Goal: Task Accomplishment & Management: Complete application form

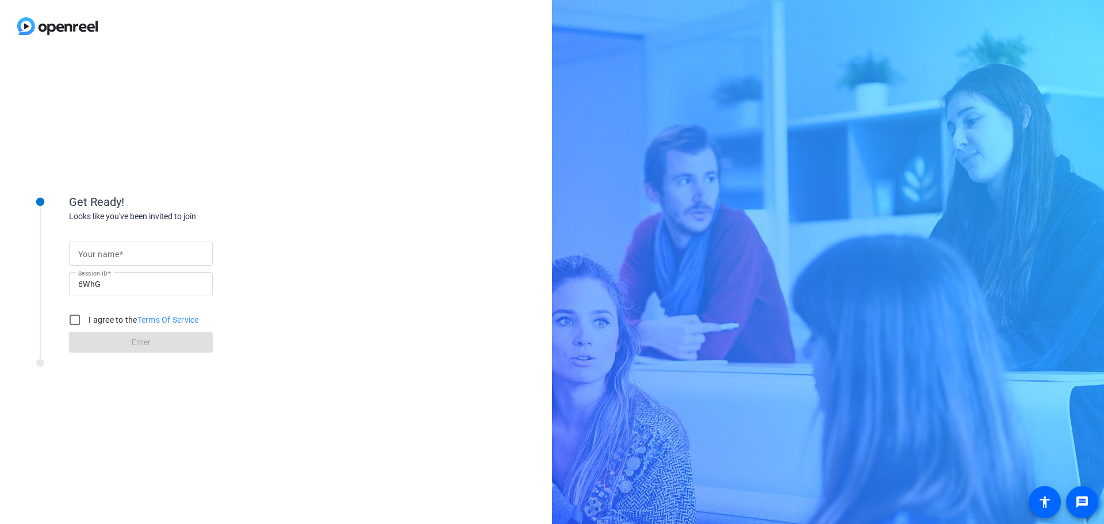
click at [98, 257] on mat-label "Your name" at bounding box center [98, 253] width 41 height 9
click at [98, 257] on input "Your name" at bounding box center [140, 254] width 125 height 14
type input "[PERSON_NAME]"
click at [78, 323] on input "I agree to the Terms Of Service" at bounding box center [74, 319] width 23 height 23
checkbox input "true"
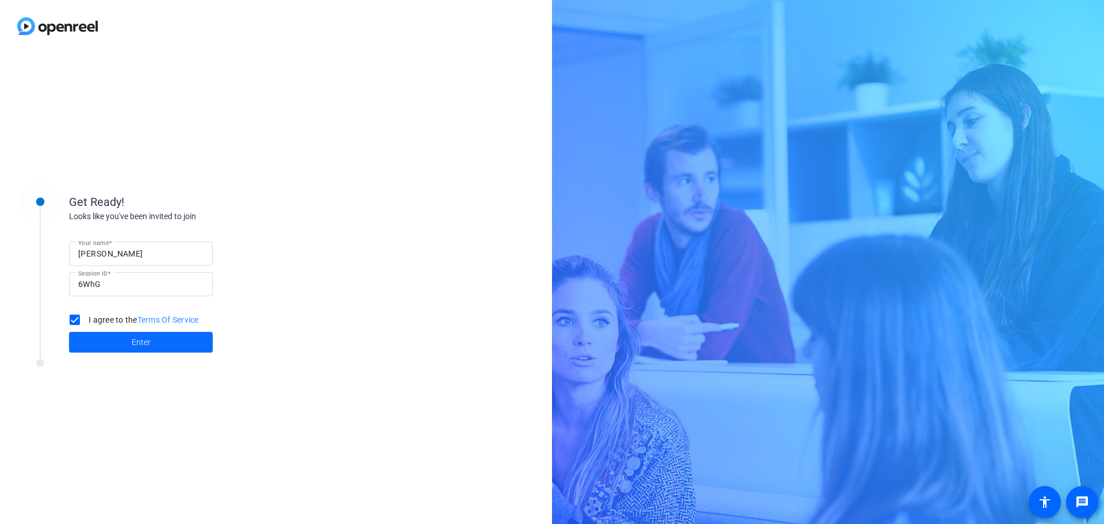
click at [101, 342] on span at bounding box center [141, 342] width 144 height 28
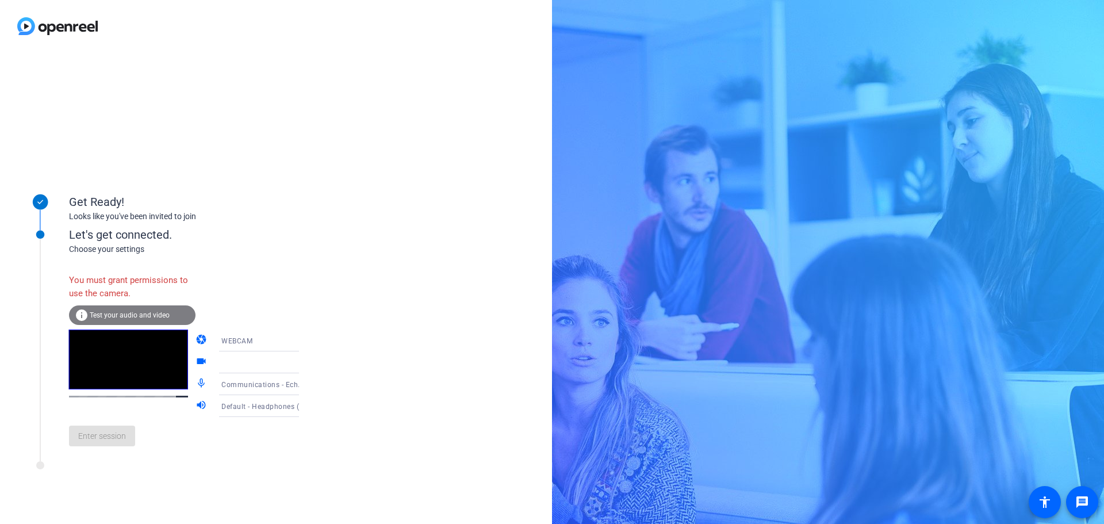
click at [304, 359] on icon at bounding box center [311, 362] width 14 height 14
click at [304, 363] on icon at bounding box center [311, 362] width 14 height 14
click at [138, 312] on span "Test your audio and video" at bounding box center [130, 315] width 80 height 8
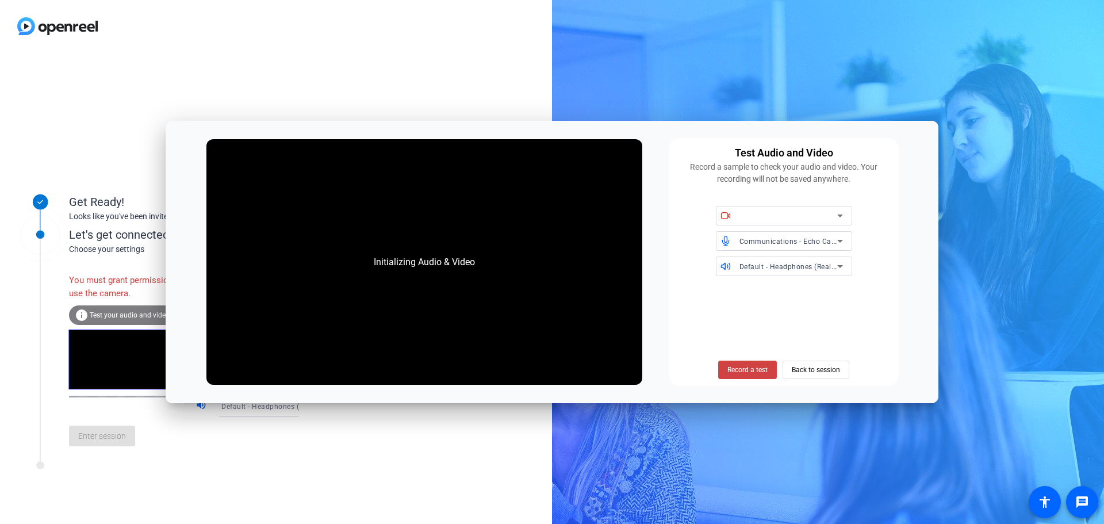
drag, startPoint x: 817, startPoint y: 370, endPoint x: 827, endPoint y: 355, distance: 17.9
click at [804, 412] on body "Accessibility Screen-Reader Guide, Feedback, and Issue Reporting | New window G…" at bounding box center [552, 262] width 1104 height 524
click at [809, 241] on span "Communications - Echo Cancelling Speakerphone (HP E27m G4 USB Audio) (03f0:0b86)" at bounding box center [888, 240] width 298 height 9
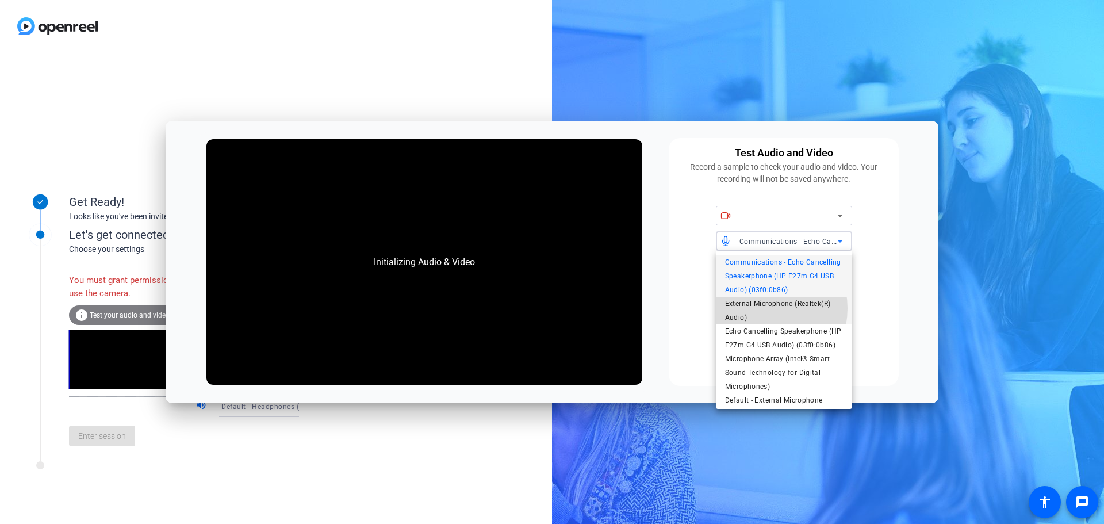
click at [760, 308] on span "External Microphone (Realtek(R) Audio)" at bounding box center [784, 311] width 118 height 28
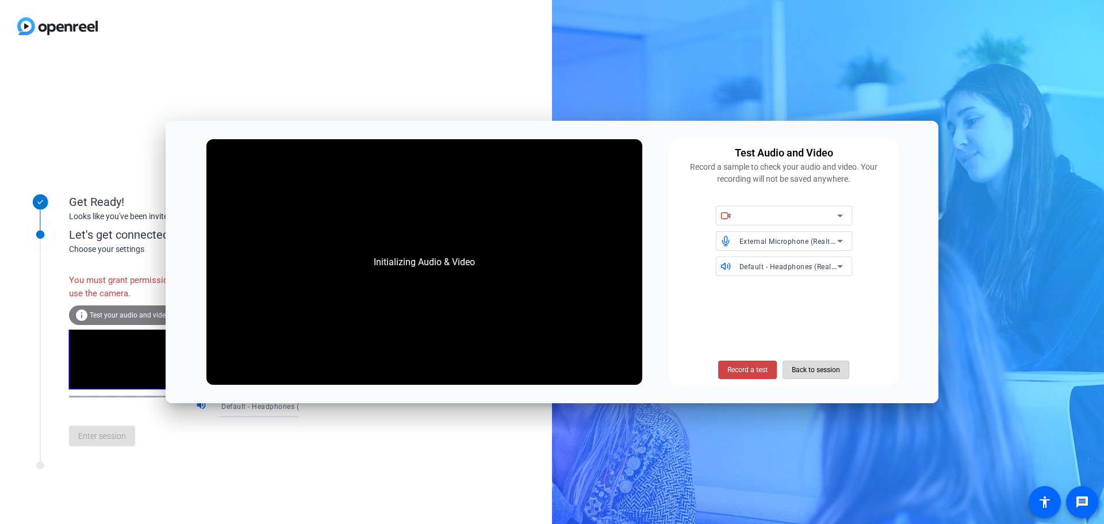
click at [804, 373] on span "Back to session" at bounding box center [816, 370] width 48 height 22
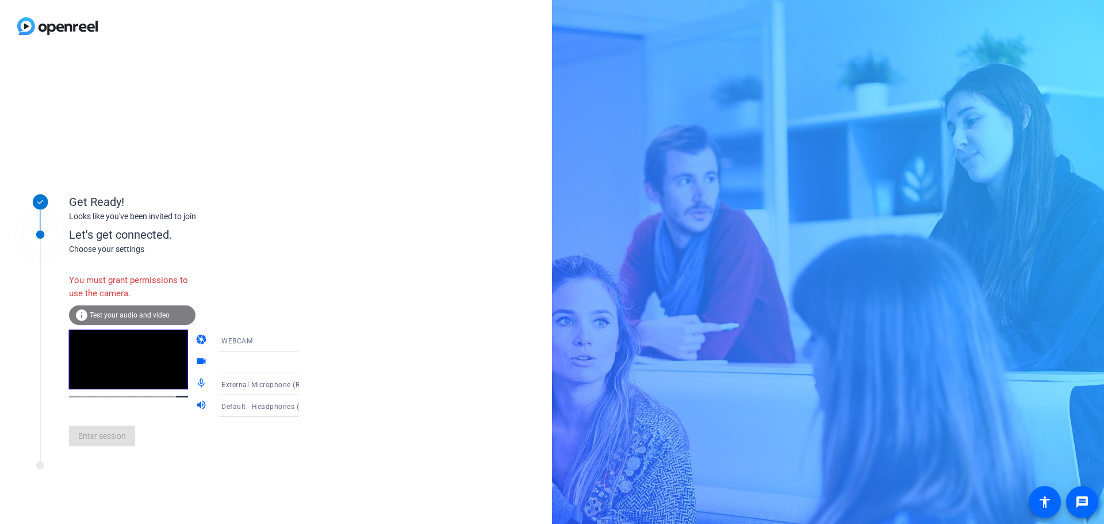
click at [113, 311] on span "Test your audio and video" at bounding box center [130, 315] width 80 height 8
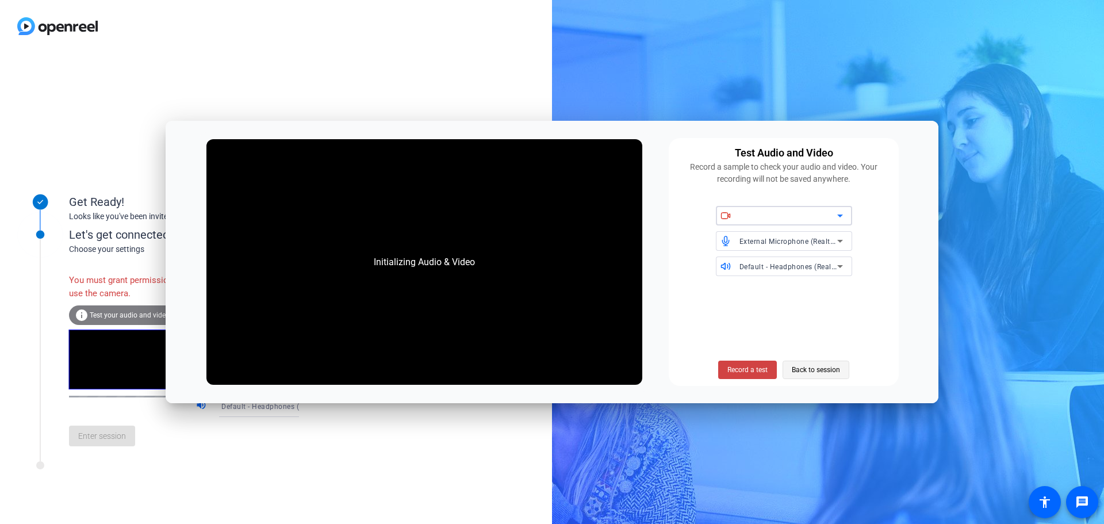
click at [816, 371] on span "Back to session" at bounding box center [816, 370] width 48 height 22
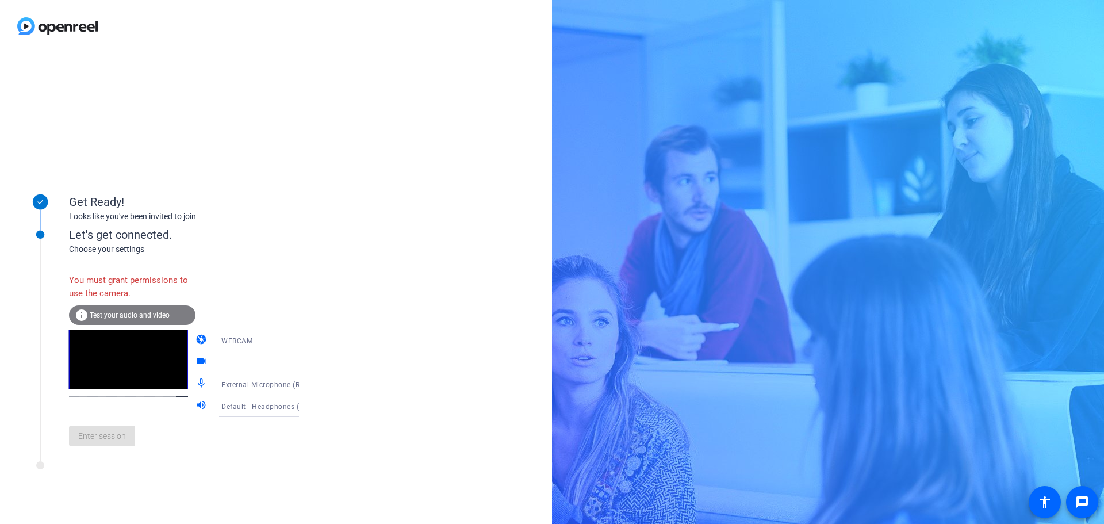
click at [120, 441] on div "Enter session" at bounding box center [195, 436] width 253 height 38
click at [152, 279] on div "You must grant permissions to use the camera." at bounding box center [132, 286] width 126 height 37
click at [113, 311] on span "Test your audio and video" at bounding box center [130, 315] width 80 height 8
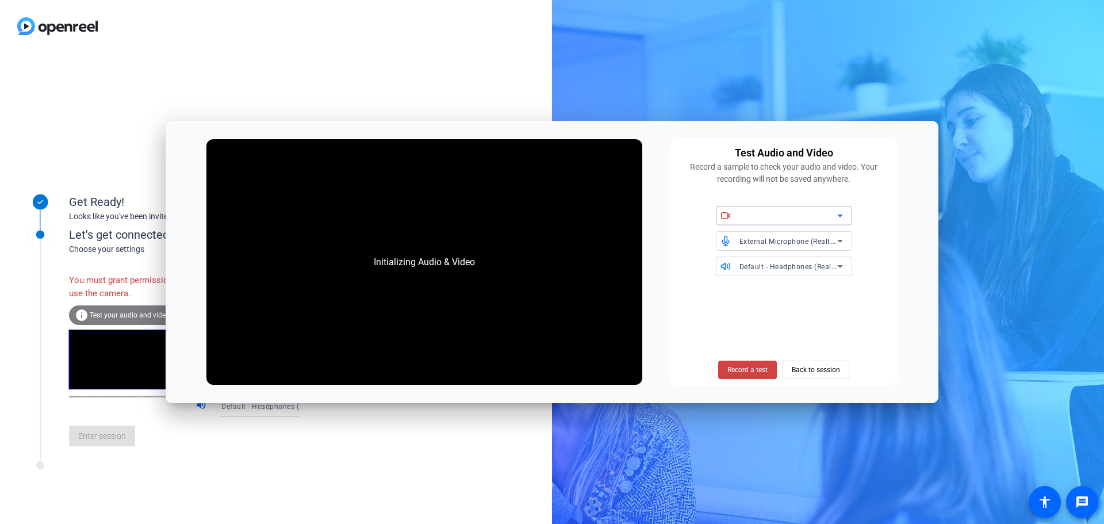
click at [829, 214] on div at bounding box center [788, 216] width 98 height 14
click at [839, 216] on icon at bounding box center [840, 215] width 6 height 3
click at [836, 216] on icon at bounding box center [840, 216] width 14 height 14
click at [824, 366] on span "Back to session" at bounding box center [816, 370] width 48 height 22
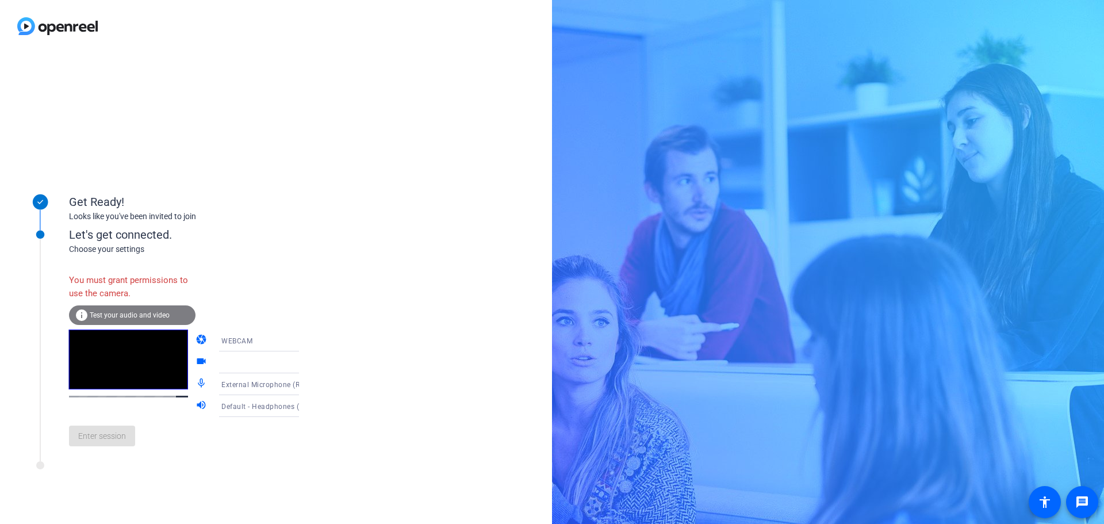
click at [304, 338] on icon at bounding box center [311, 340] width 14 height 14
click at [364, 310] on div at bounding box center [552, 262] width 1104 height 524
click at [304, 363] on icon at bounding box center [311, 362] width 14 height 14
click at [308, 362] on icon at bounding box center [311, 362] width 6 height 3
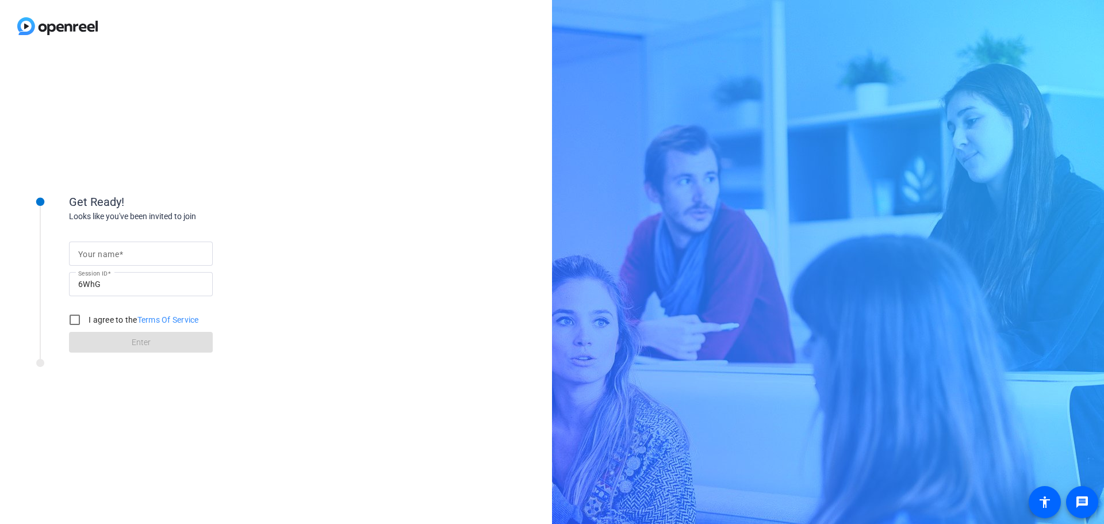
click at [155, 253] on input "Your name" at bounding box center [140, 254] width 125 height 14
type input "[PERSON_NAME]"
click at [72, 320] on input "I agree to the Terms Of Service" at bounding box center [74, 319] width 23 height 23
checkbox input "true"
click at [156, 337] on span at bounding box center [141, 342] width 144 height 28
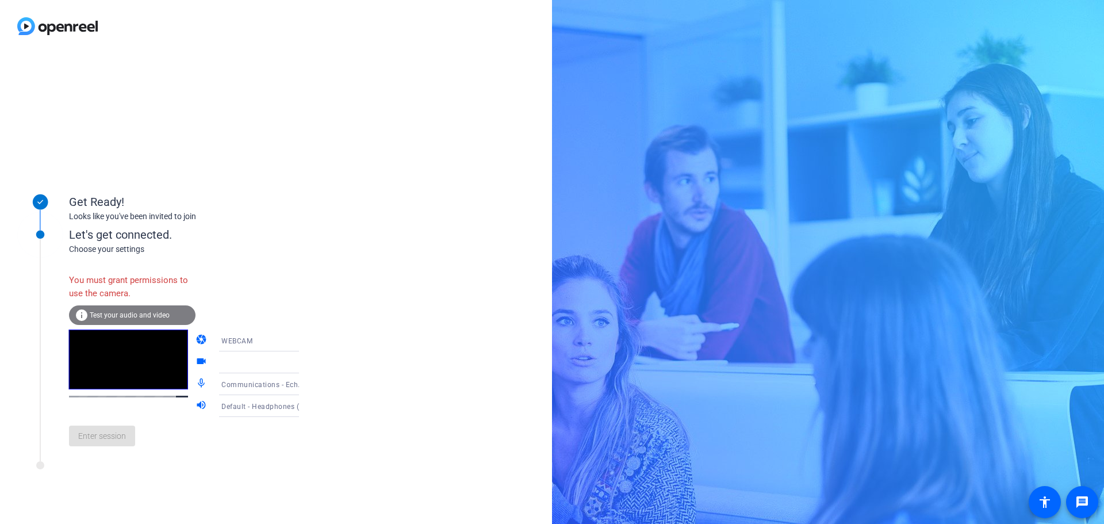
click at [304, 336] on icon at bounding box center [311, 340] width 14 height 14
click at [341, 331] on div at bounding box center [552, 262] width 1104 height 524
click at [308, 363] on icon at bounding box center [311, 362] width 6 height 3
click at [93, 313] on span "Test your audio and video" at bounding box center [130, 315] width 80 height 8
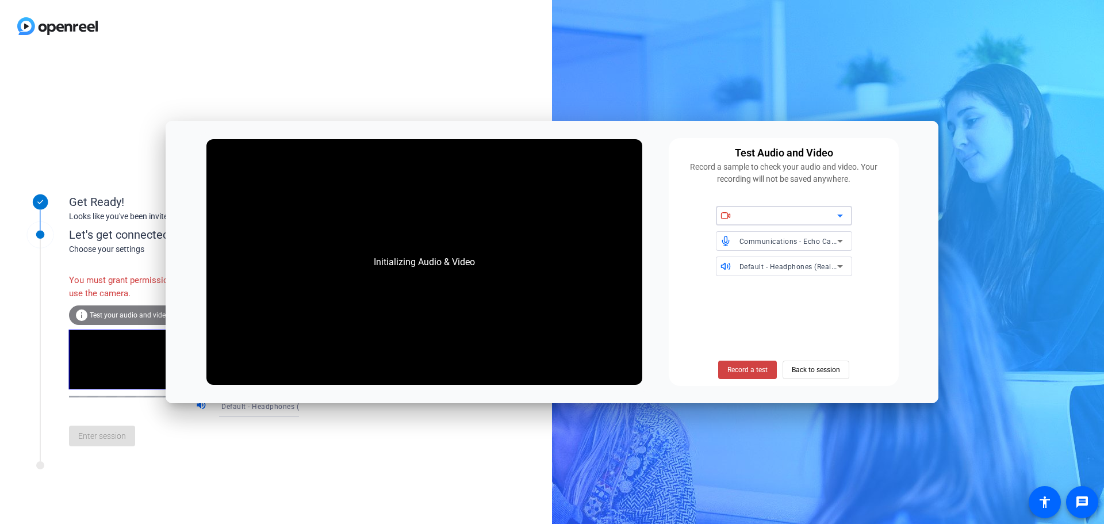
click at [813, 218] on div at bounding box center [788, 216] width 98 height 14
click at [841, 218] on icon at bounding box center [840, 216] width 14 height 14
click at [824, 371] on span "Back to session" at bounding box center [816, 370] width 48 height 22
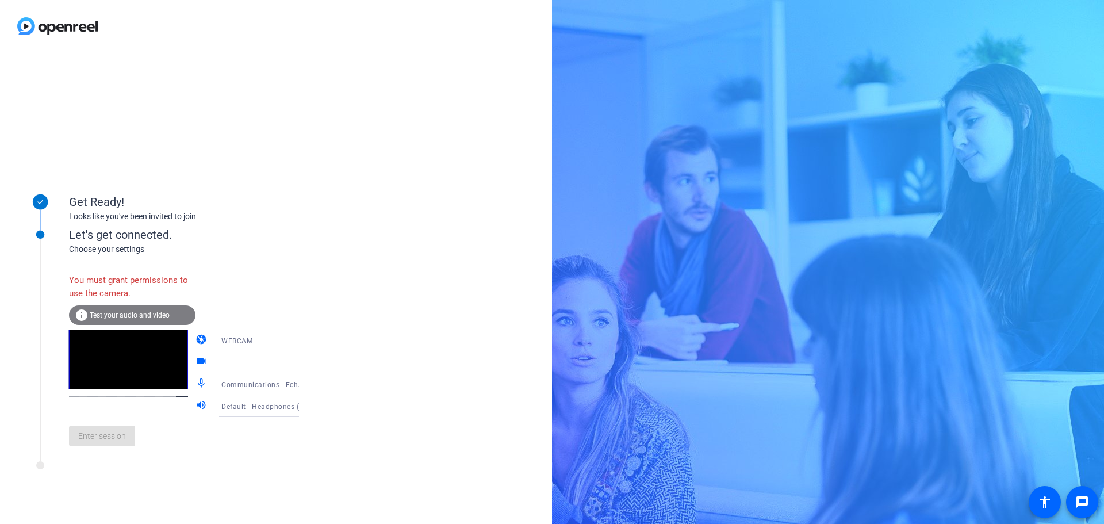
click at [145, 312] on span "Test your audio and video" at bounding box center [130, 315] width 80 height 8
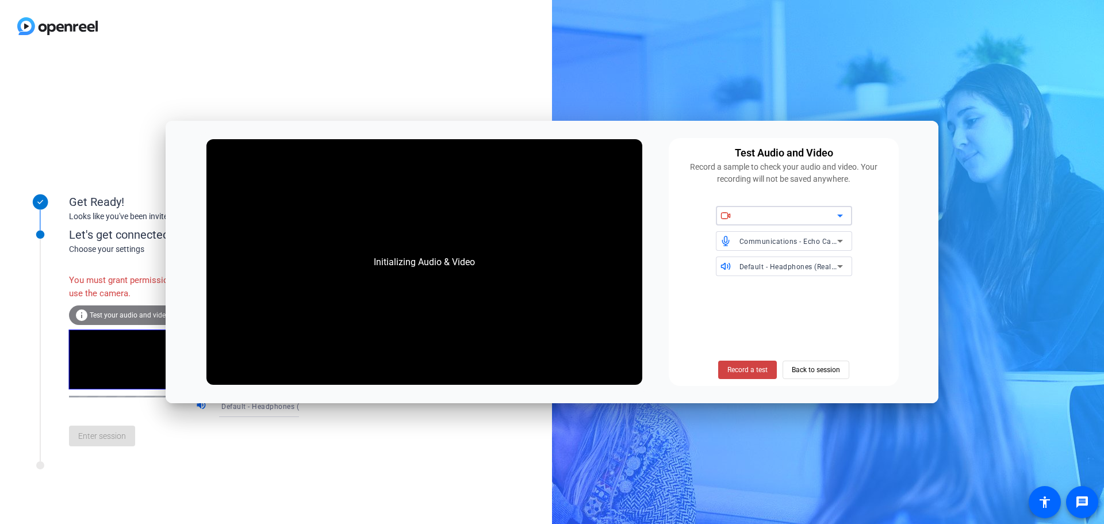
click at [835, 210] on icon at bounding box center [840, 216] width 14 height 14
click at [835, 211] on icon at bounding box center [840, 216] width 14 height 14
click at [838, 214] on icon at bounding box center [840, 216] width 14 height 14
click at [839, 217] on icon at bounding box center [840, 216] width 14 height 14
click at [840, 214] on icon at bounding box center [840, 216] width 14 height 14
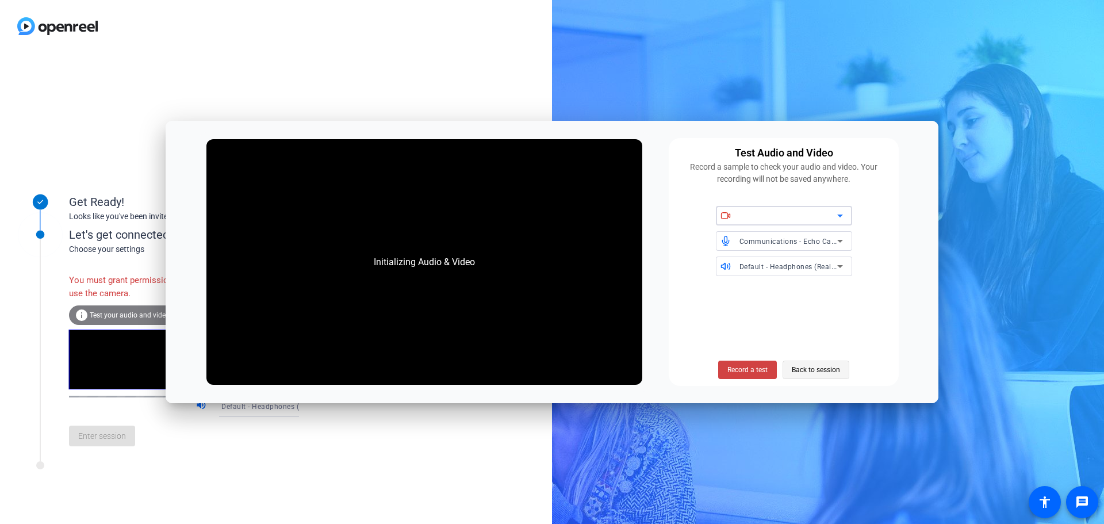
click at [812, 372] on span "Back to session" at bounding box center [816, 370] width 48 height 22
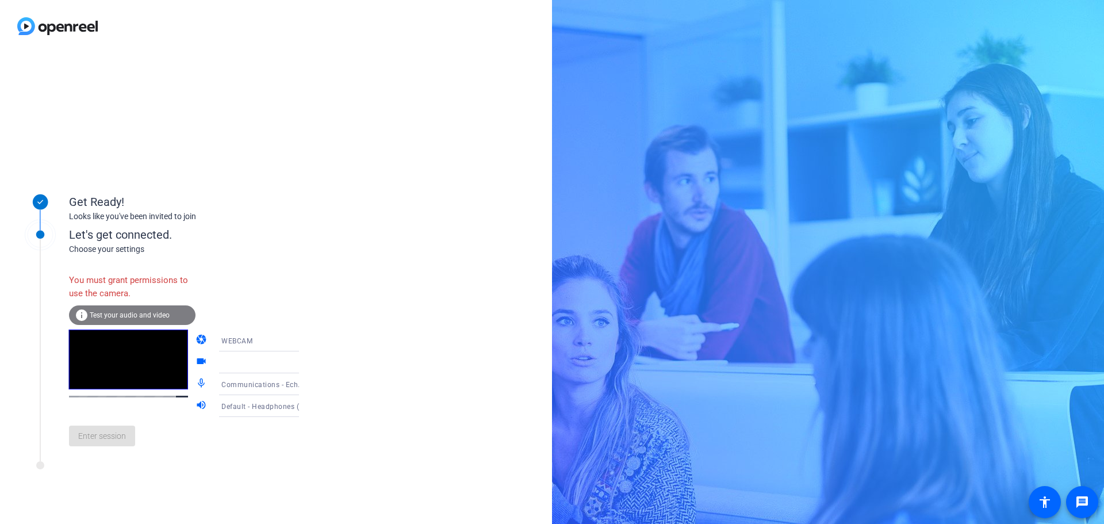
click at [308, 362] on icon at bounding box center [311, 362] width 6 height 3
click at [304, 364] on icon at bounding box center [311, 362] width 14 height 14
click at [304, 341] on icon at bounding box center [311, 340] width 14 height 14
click at [229, 389] on span "DESKTOP" at bounding box center [221, 386] width 32 height 14
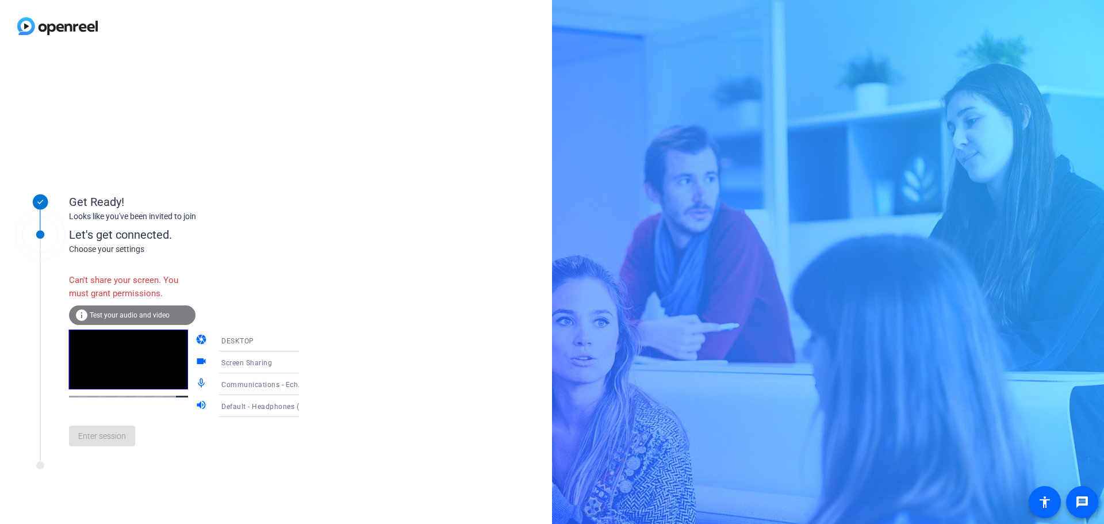
click at [308, 384] on icon at bounding box center [311, 384] width 6 height 3
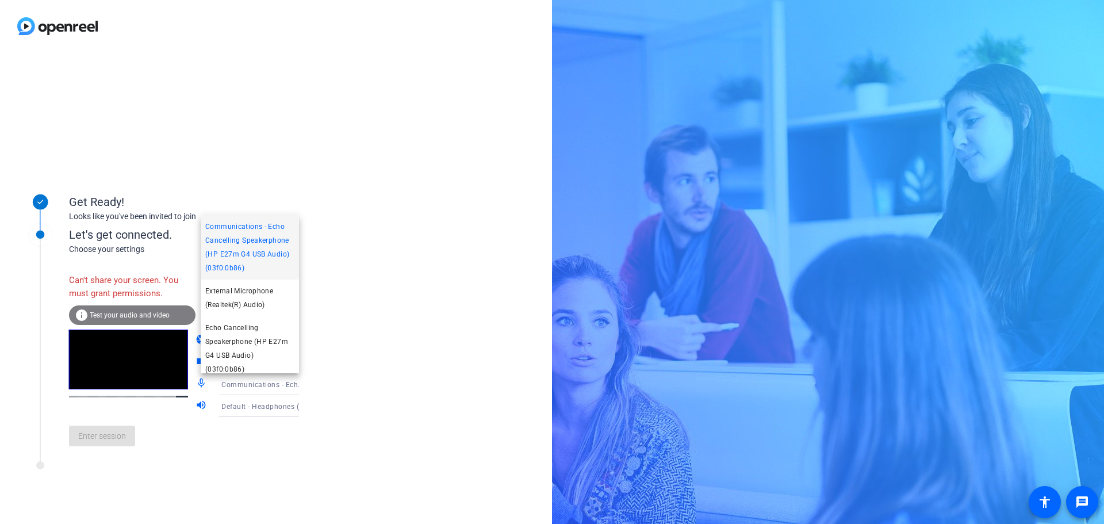
drag, startPoint x: 316, startPoint y: 408, endPoint x: 322, endPoint y: 390, distance: 18.9
click at [316, 408] on div at bounding box center [552, 262] width 1104 height 524
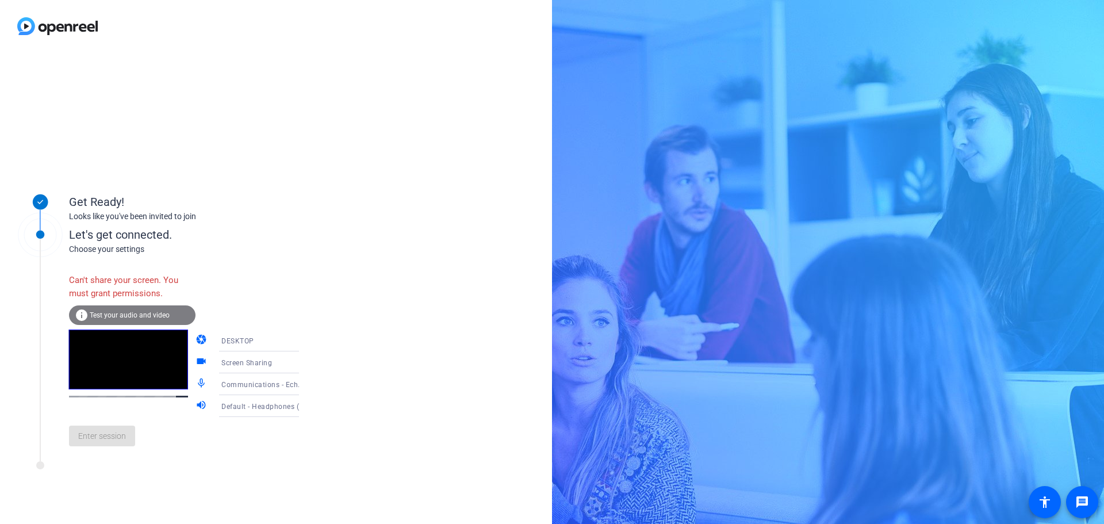
click at [118, 307] on div "info Test your audio and video" at bounding box center [132, 315] width 126 height 20
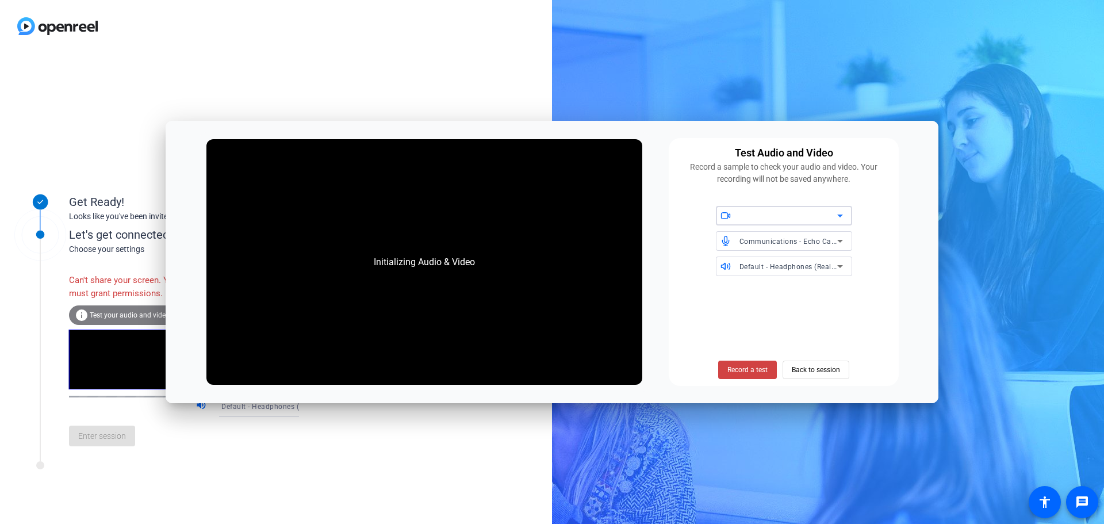
click at [836, 215] on icon at bounding box center [840, 216] width 14 height 14
click at [820, 366] on span "Back to session" at bounding box center [816, 370] width 48 height 22
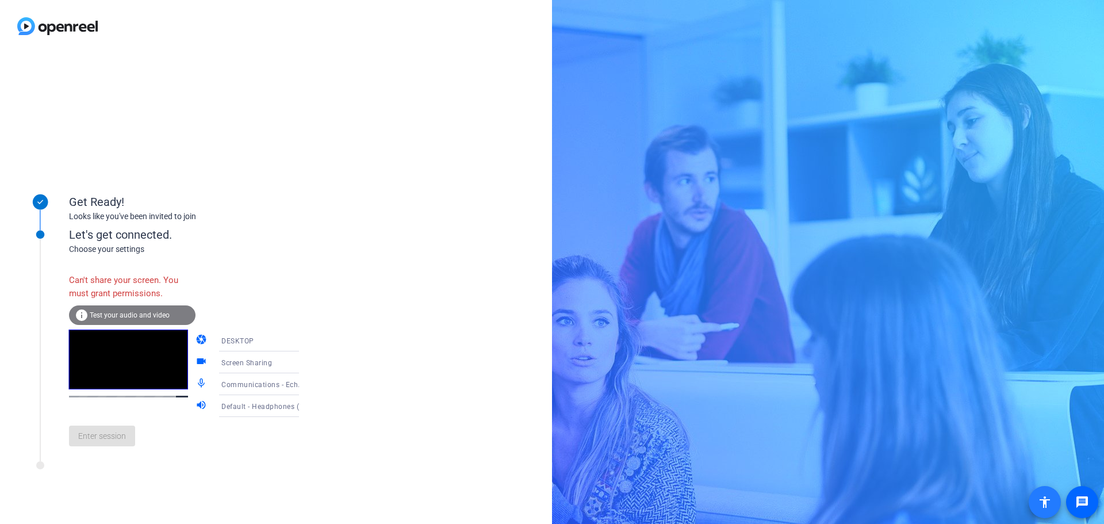
click at [1047, 503] on mat-icon "accessibility" at bounding box center [1045, 502] width 14 height 14
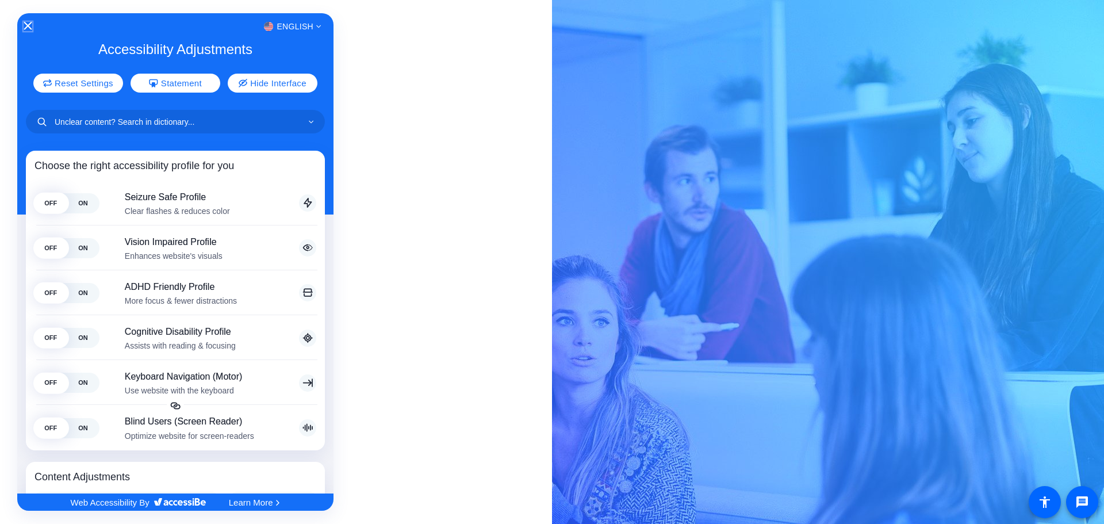
click at [29, 28] on icon "Close Accessibility Interface" at bounding box center [28, 26] width 8 height 8
